Goal: Information Seeking & Learning: Learn about a topic

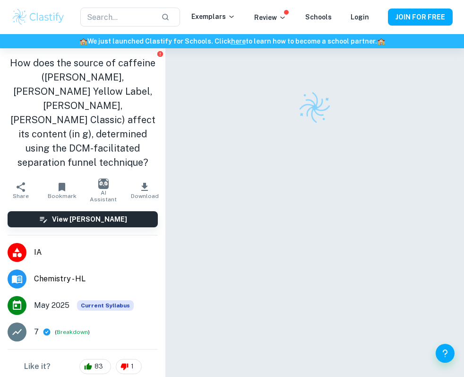
checkbox input "true"
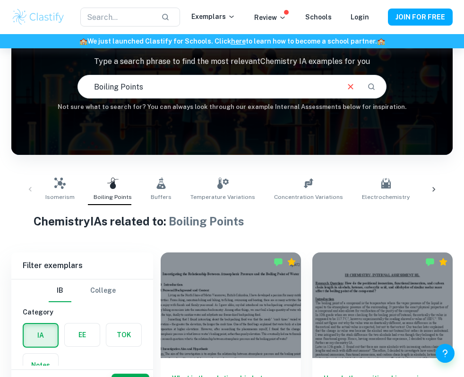
scroll to position [83, 0]
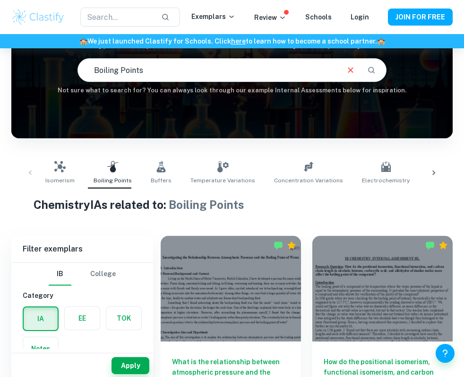
click at [438, 171] on icon at bounding box center [433, 172] width 9 height 9
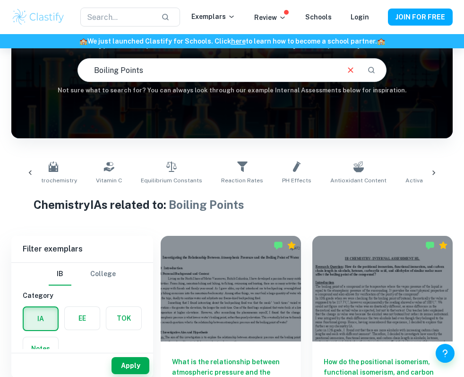
scroll to position [0, 333]
click at [97, 183] on span "Vitamin C" at bounding box center [109, 180] width 26 height 9
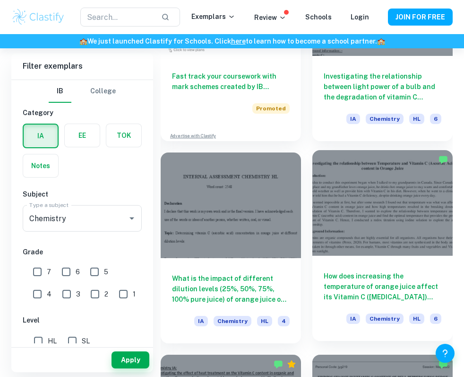
scroll to position [988, 0]
